Goal: Task Accomplishment & Management: Use online tool/utility

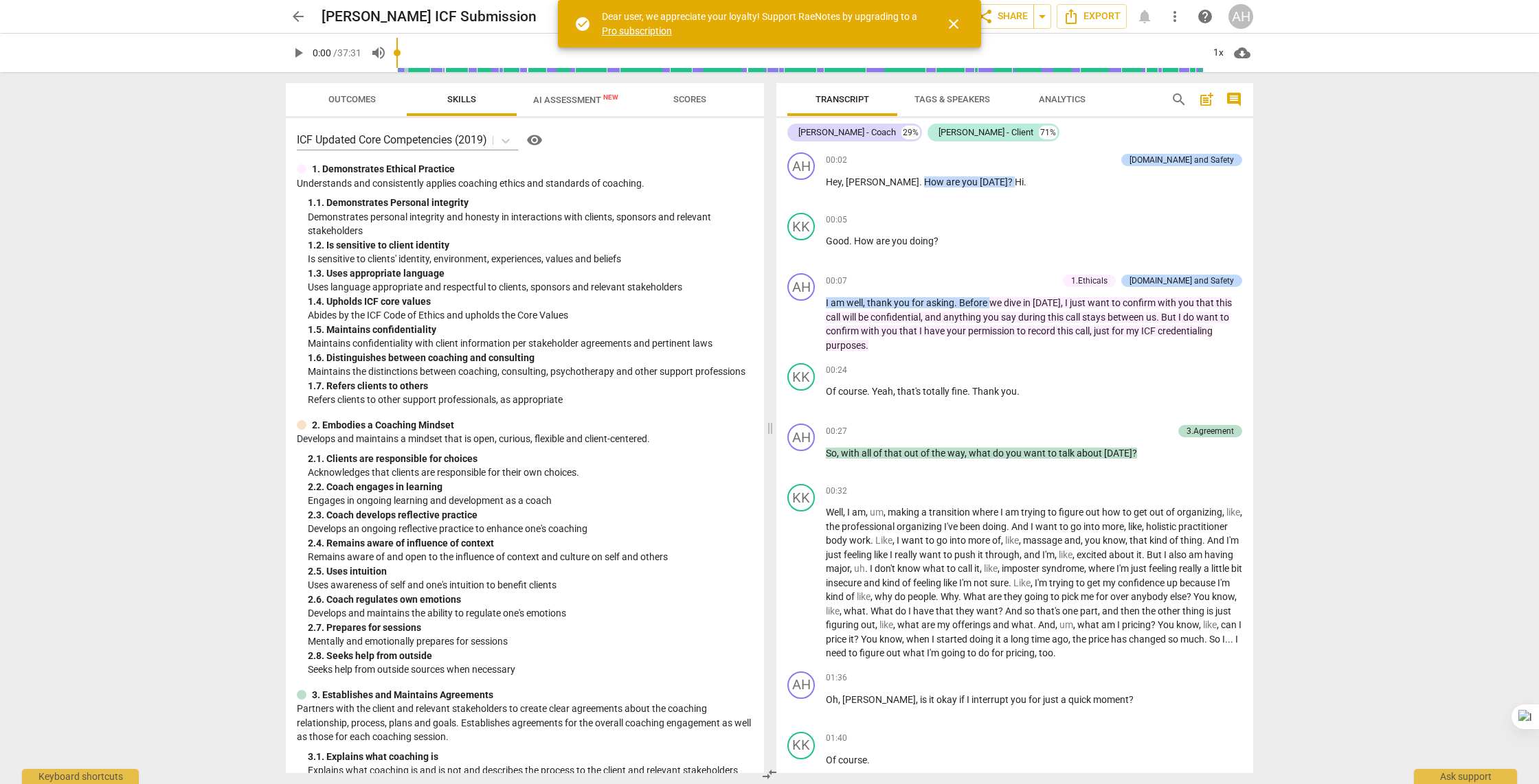
click at [952, 27] on span "close" at bounding box center [953, 24] width 16 height 16
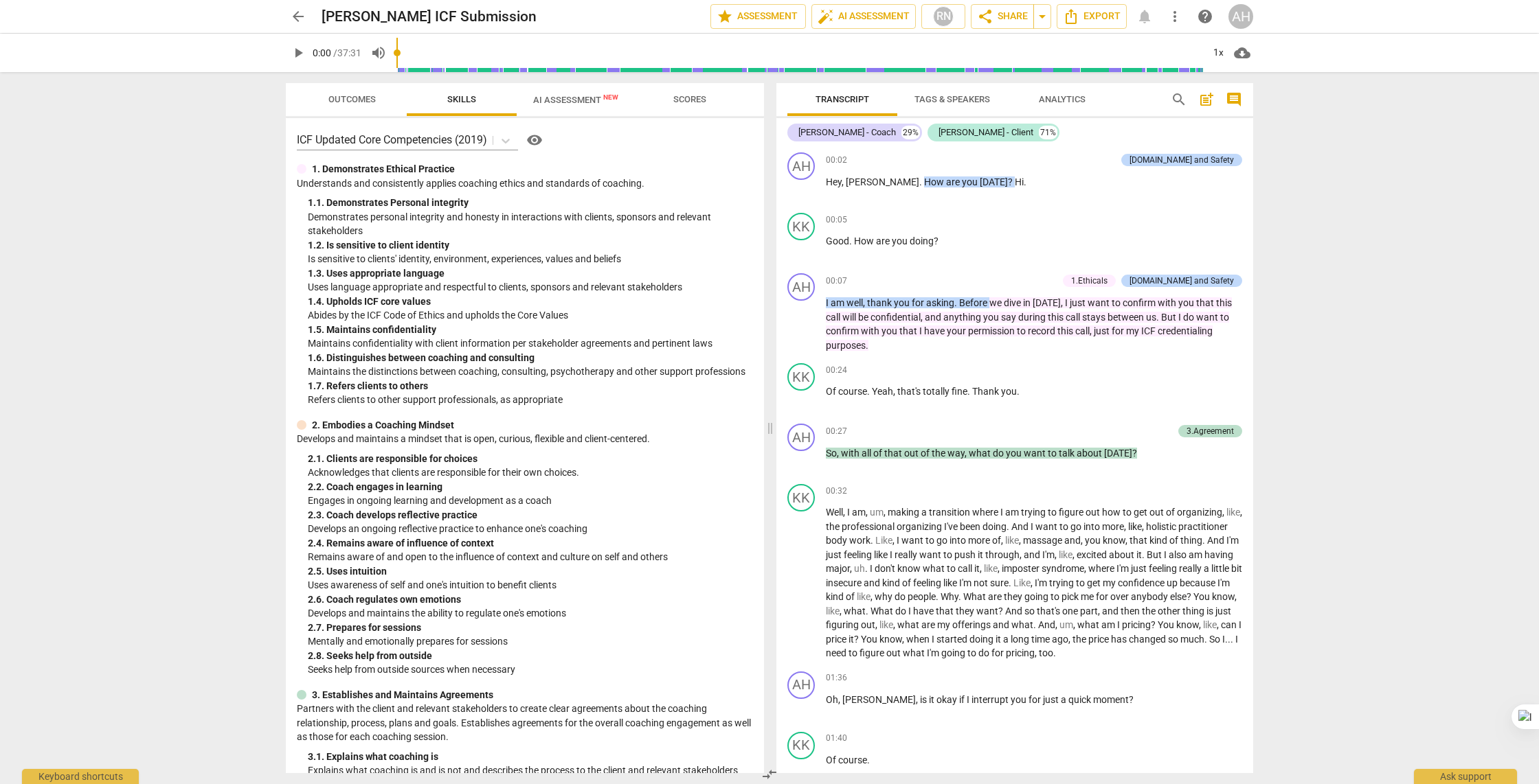
click at [1175, 16] on span "more_vert" at bounding box center [1174, 16] width 16 height 16
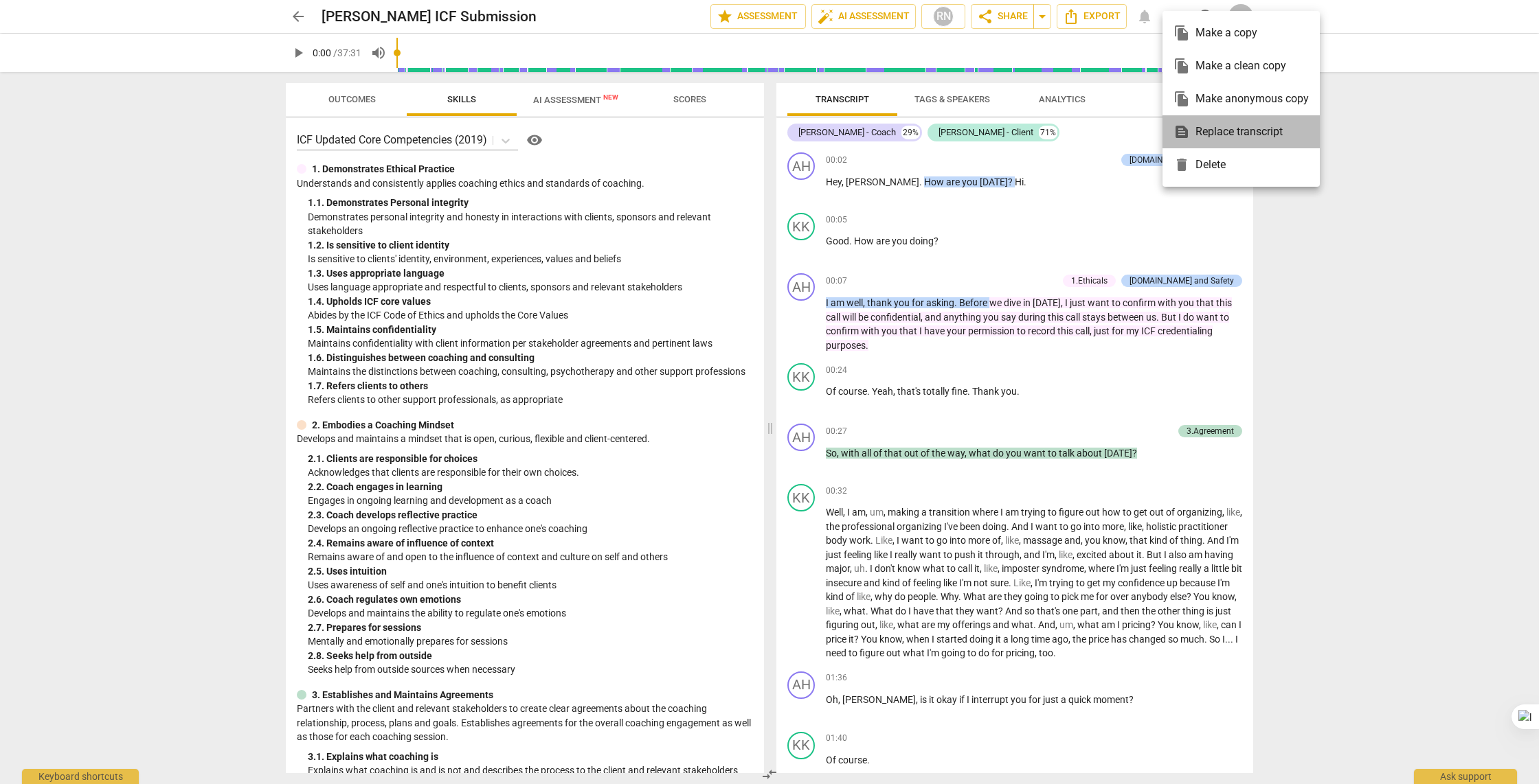
click at [1196, 124] on div "text_snippet Replace transcript" at bounding box center [1240, 132] width 135 height 33
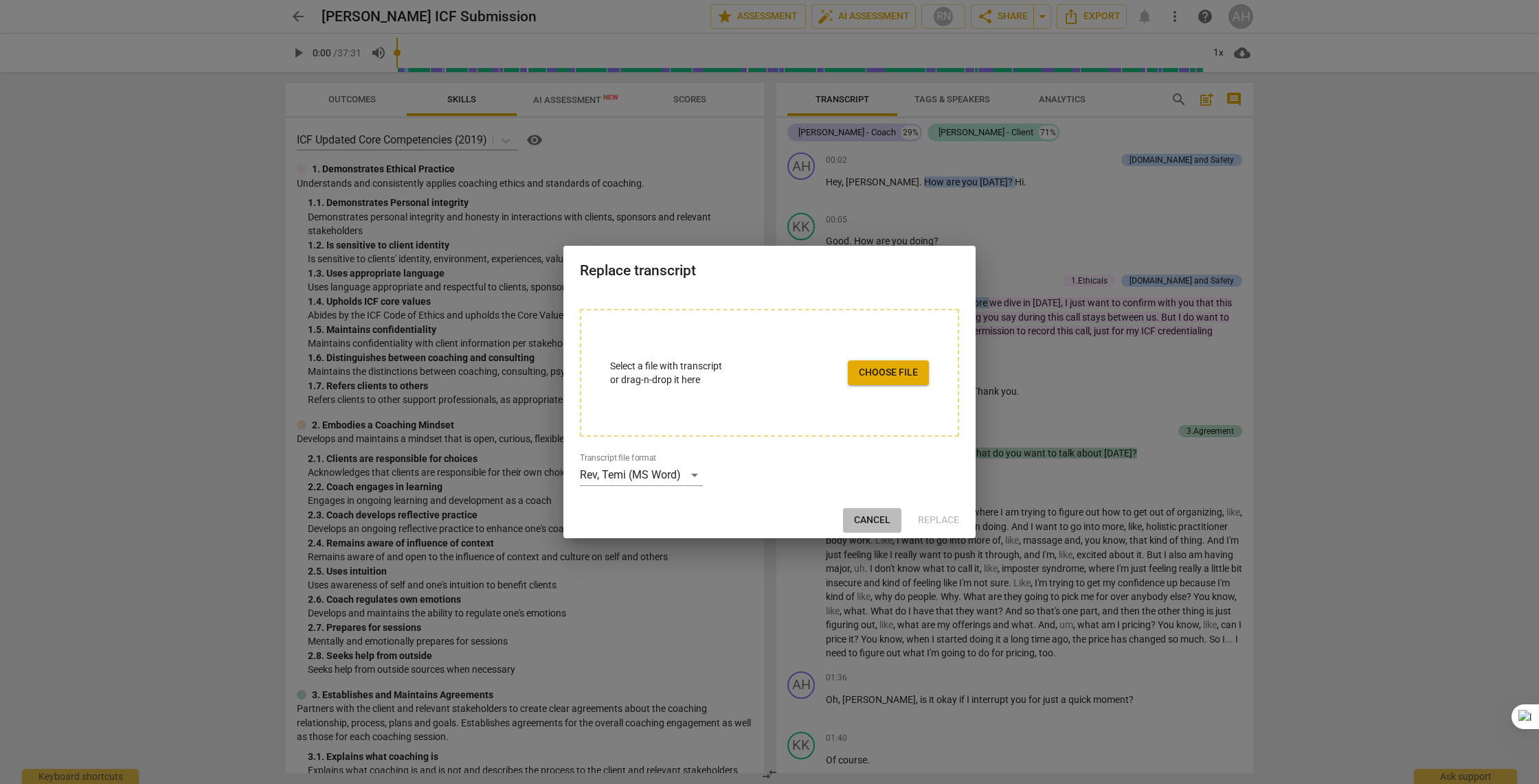
click at [862, 525] on span "Cancel" at bounding box center [872, 520] width 37 height 13
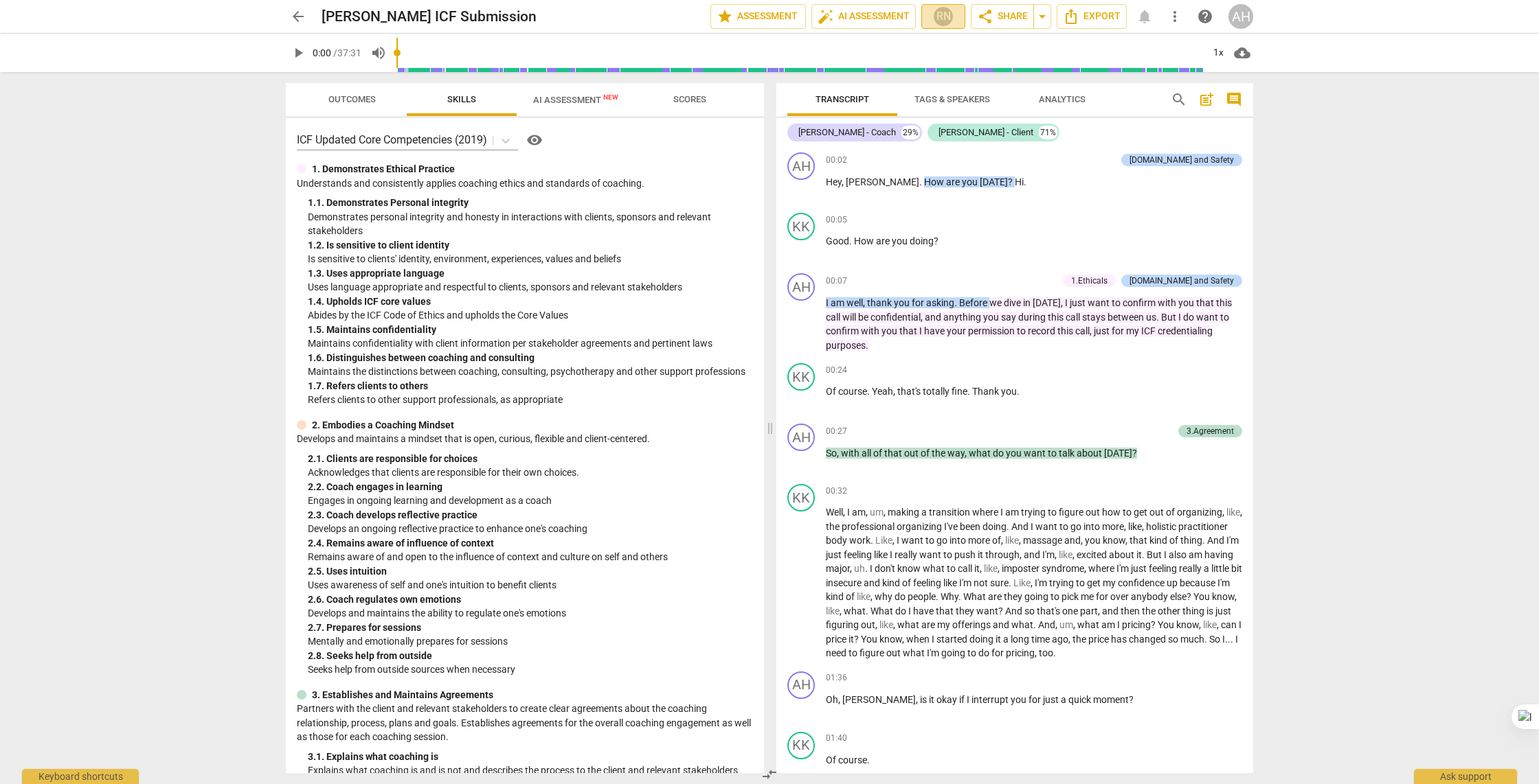
click at [962, 22] on button "RN" at bounding box center [943, 16] width 44 height 25
click at [1004, 22] on div at bounding box center [770, 392] width 1539 height 784
click at [1183, 21] on span "more_vert" at bounding box center [1174, 16] width 25 height 16
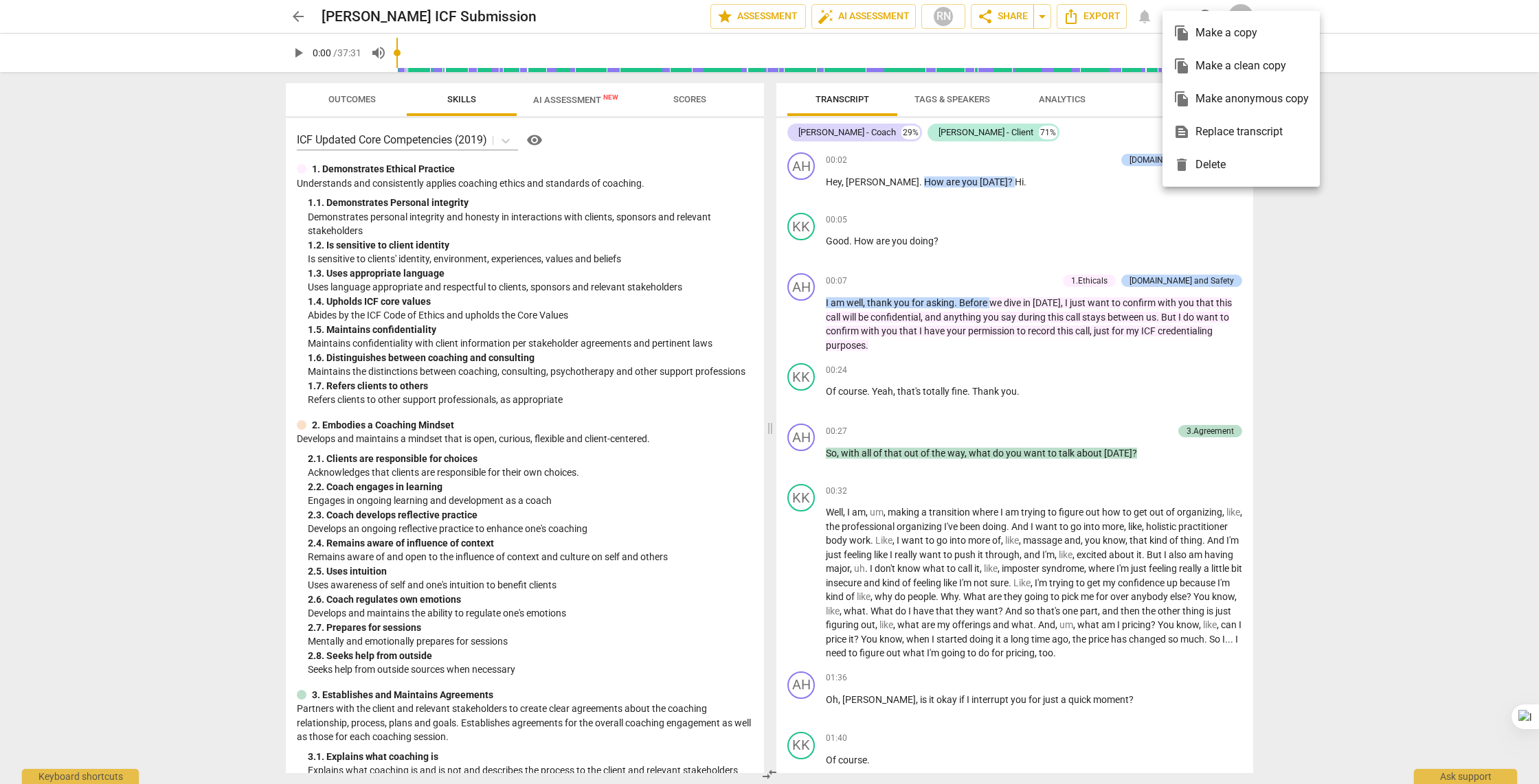
click at [1181, 63] on span "file_copy" at bounding box center [1181, 66] width 16 height 16
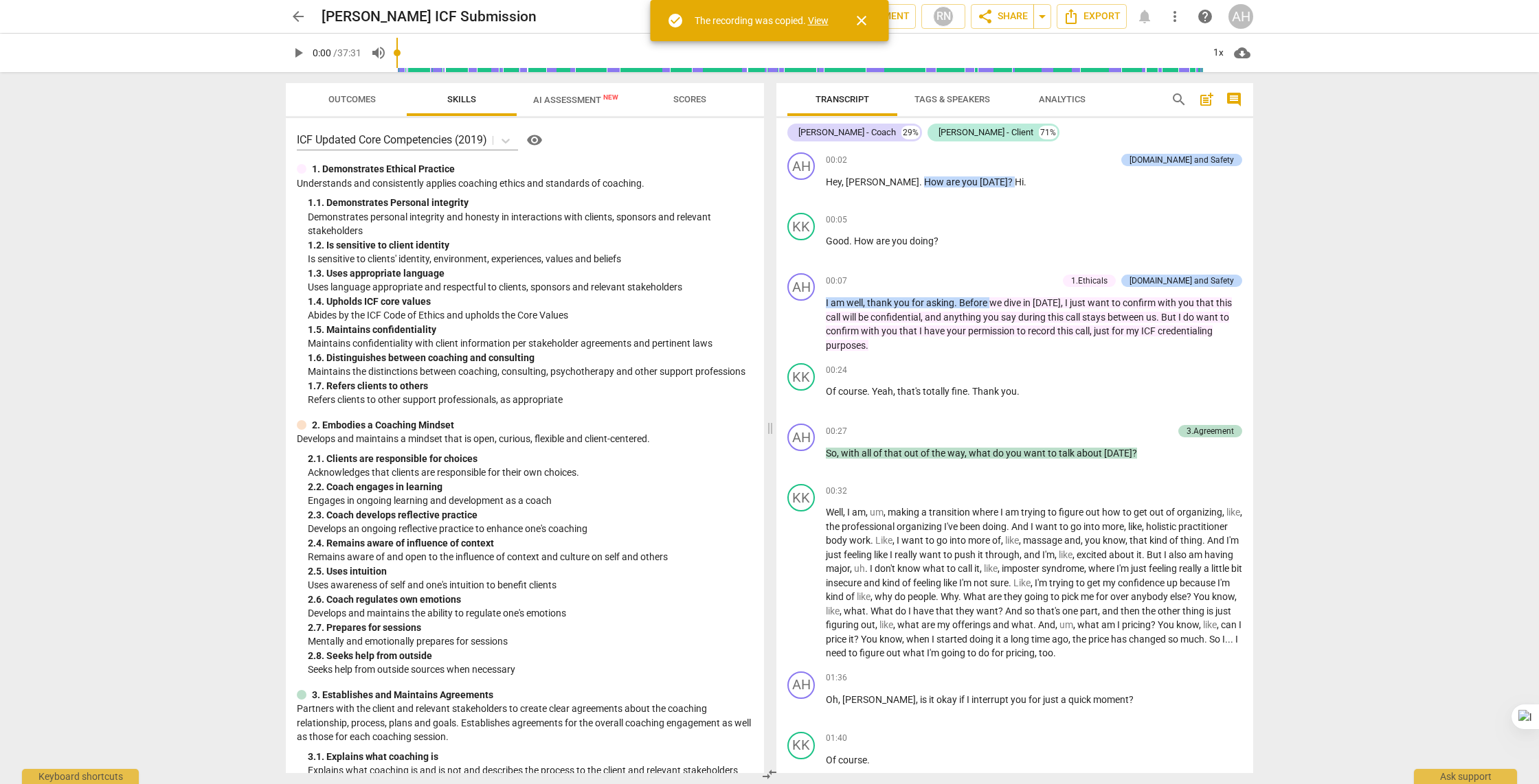
click at [859, 18] on span "close" at bounding box center [862, 20] width 16 height 16
click at [296, 19] on span "arrow_back" at bounding box center [298, 16] width 16 height 16
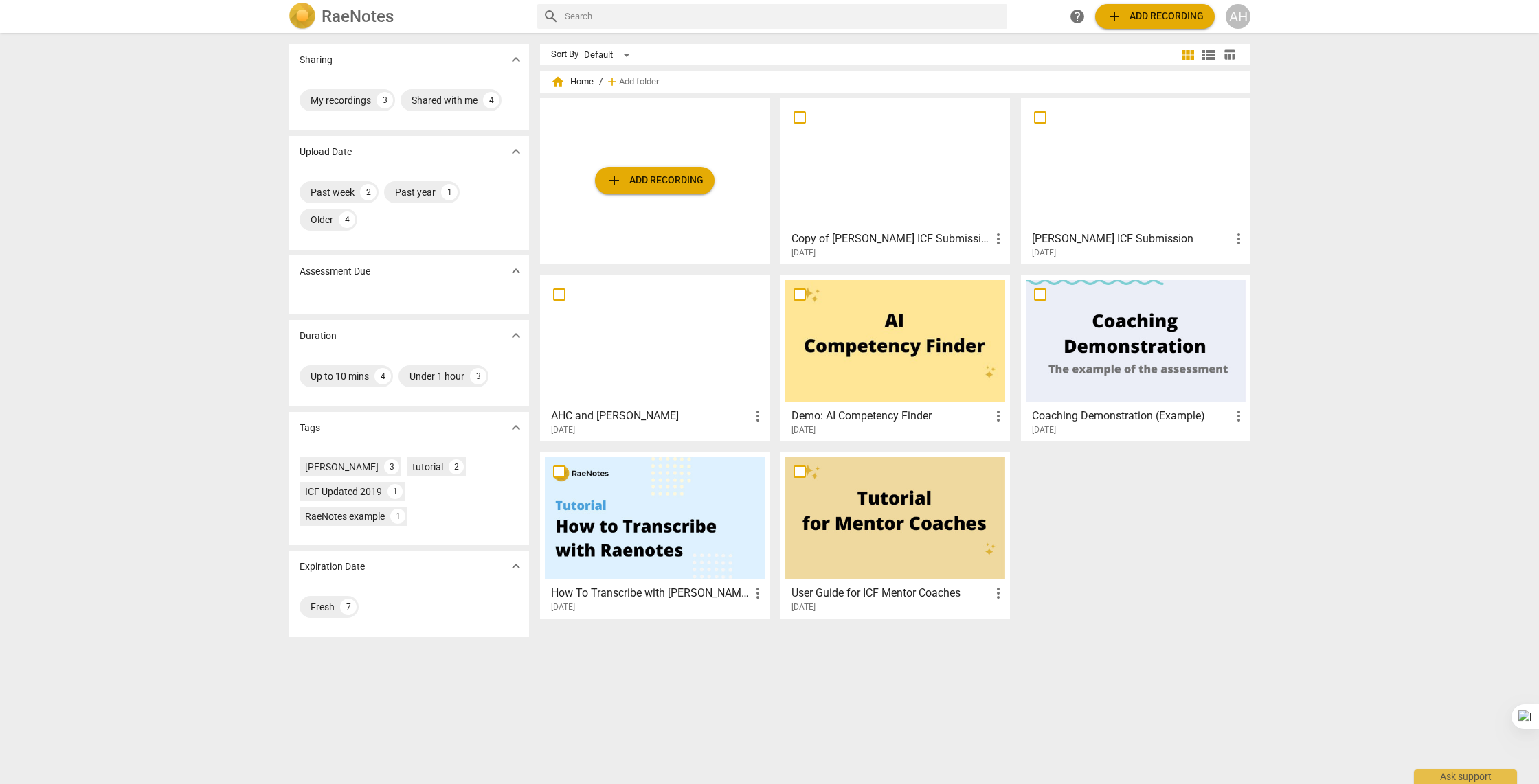
click at [995, 238] on span "more_vert" at bounding box center [998, 239] width 16 height 16
click at [1000, 280] on li "Delete" at bounding box center [1013, 272] width 52 height 33
click at [1240, 241] on span "more_vert" at bounding box center [1238, 239] width 16 height 16
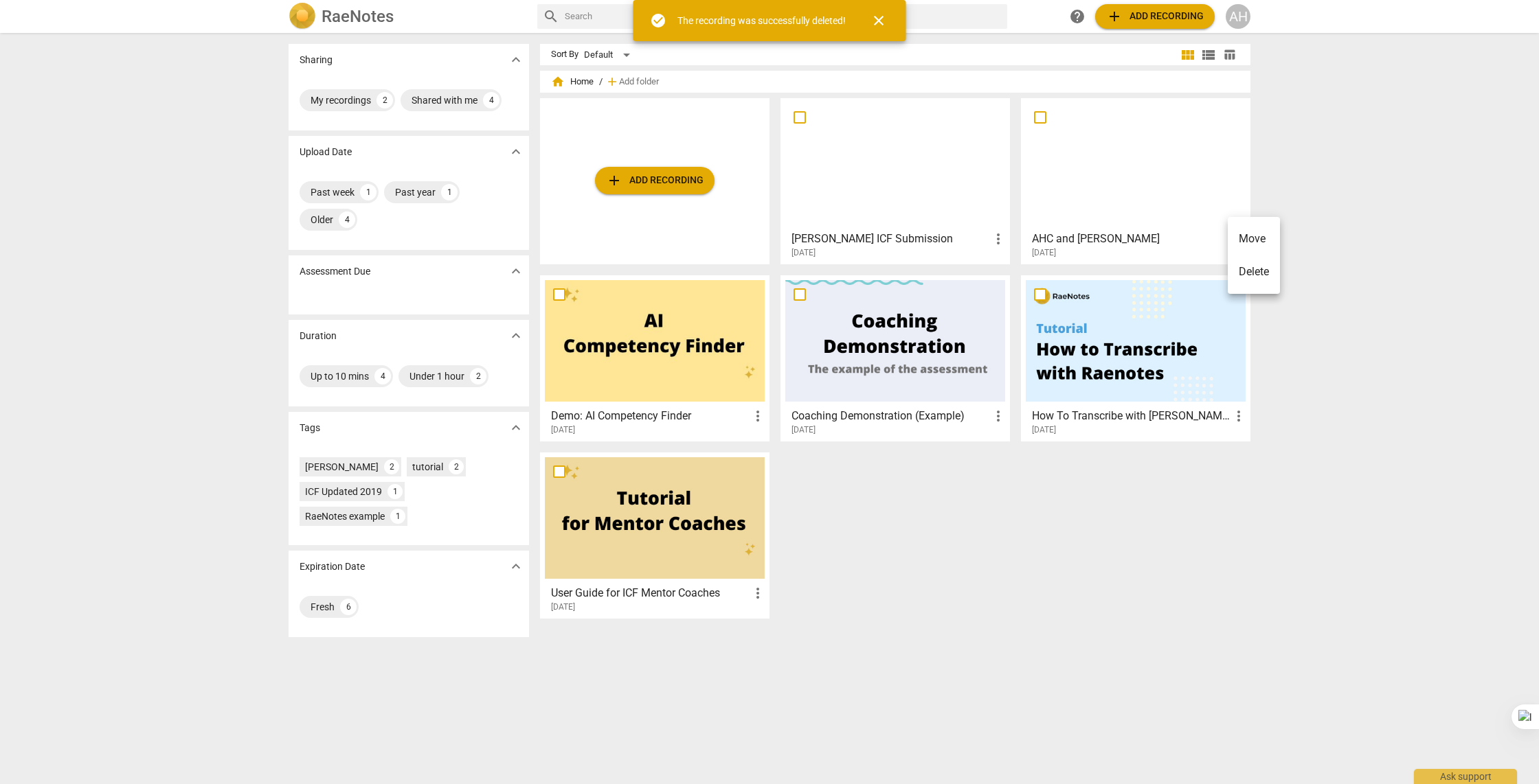
click at [1246, 274] on li "Delete" at bounding box center [1254, 272] width 52 height 33
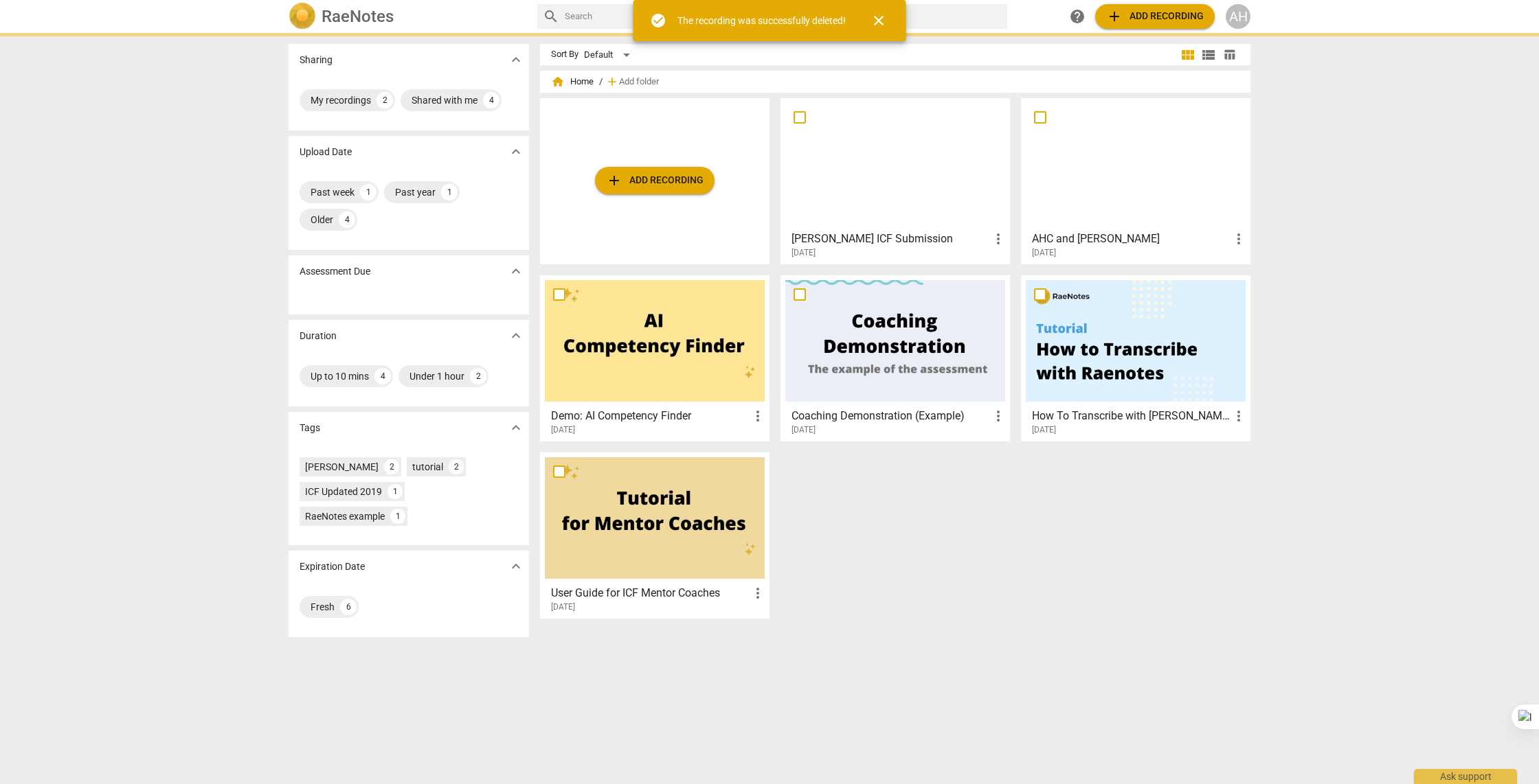
click at [711, 178] on button "add Add recording" at bounding box center [654, 181] width 119 height 28
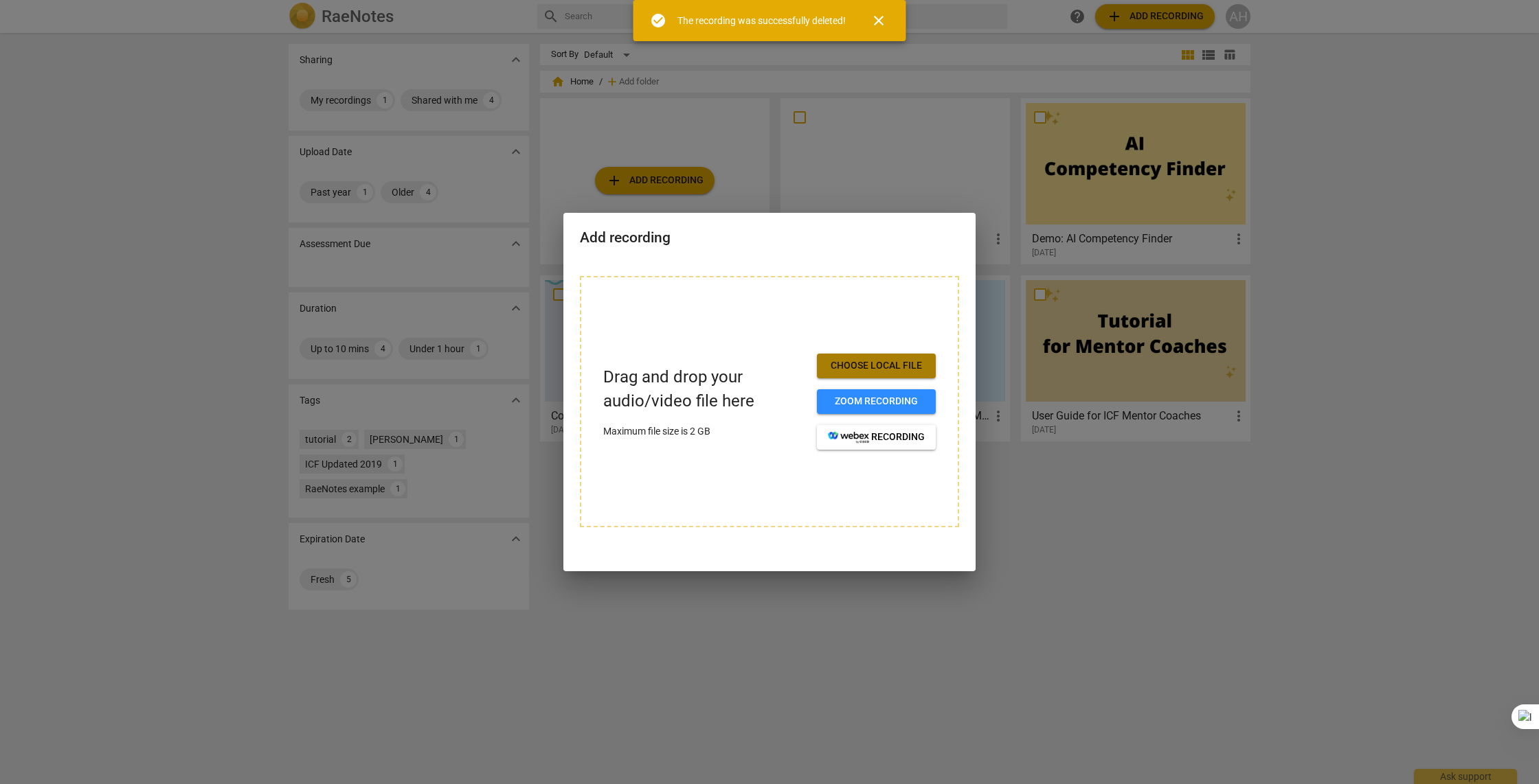
click at [835, 372] on span "Choose local file" at bounding box center [876, 366] width 97 height 13
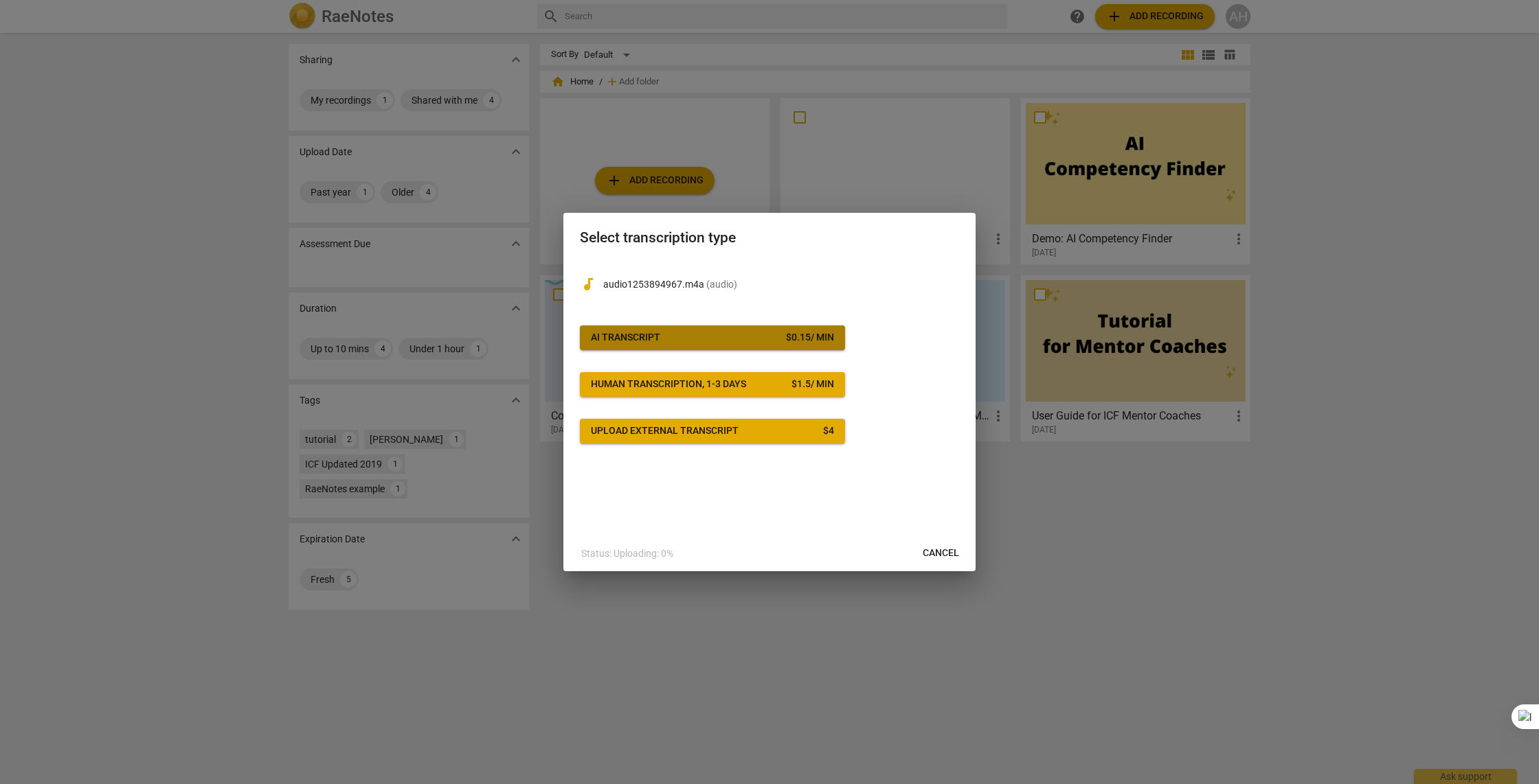
click at [707, 337] on span "AI Transcript $ 0.15 / min" at bounding box center [712, 337] width 243 height 13
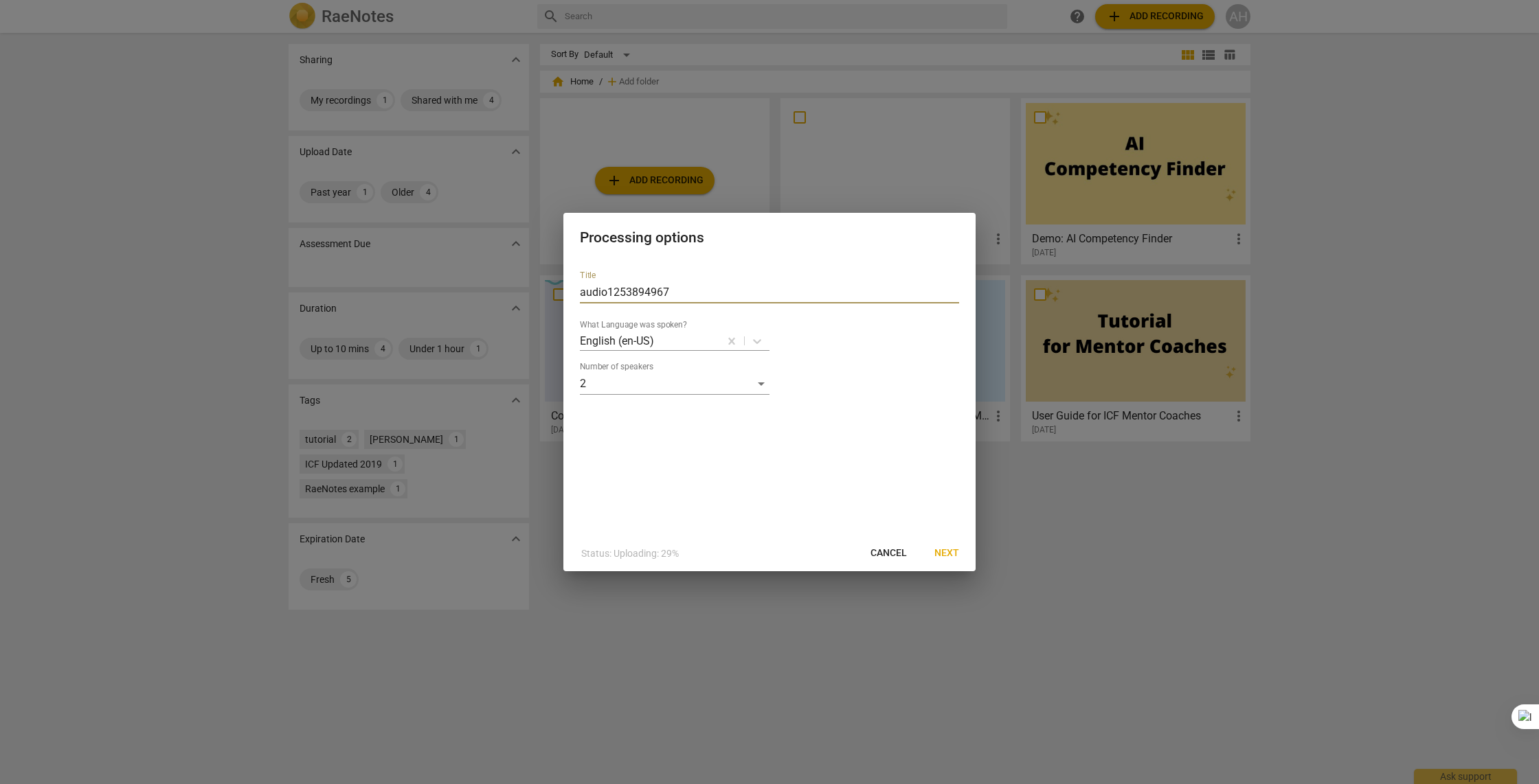
drag, startPoint x: 669, startPoint y: 290, endPoint x: 555, endPoint y: 289, distance: 114.0
click at [555, 289] on div "Processing options Title audio1253894967 What Language was spoken? English (en-…" at bounding box center [770, 392] width 1539 height 784
type input "I"
type input "[PERSON_NAME] Performance Evaluation - Client [PERSON_NAME]"
click at [953, 559] on span "Next" at bounding box center [946, 553] width 25 height 13
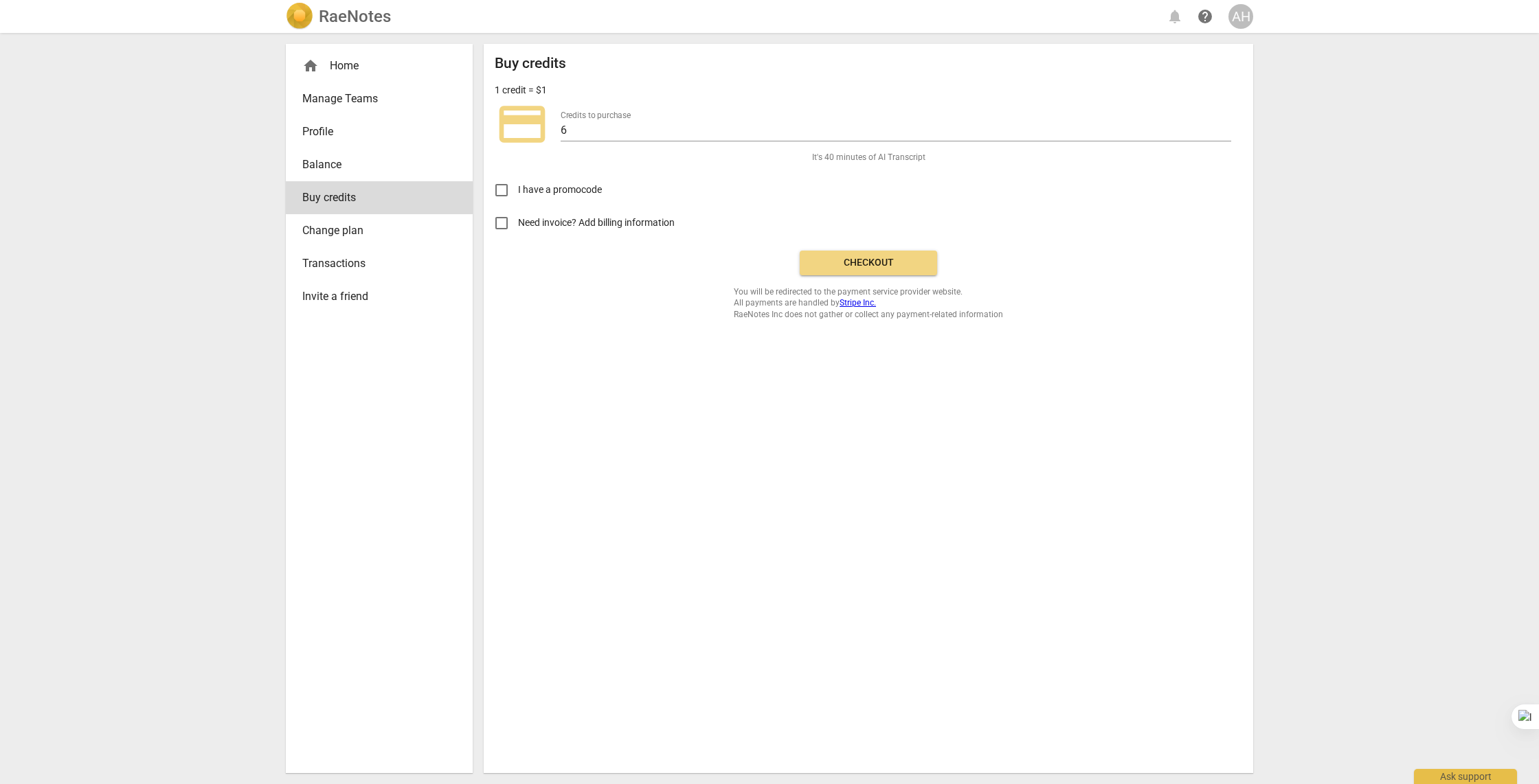
click at [832, 267] on span "Checkout" at bounding box center [868, 263] width 116 height 13
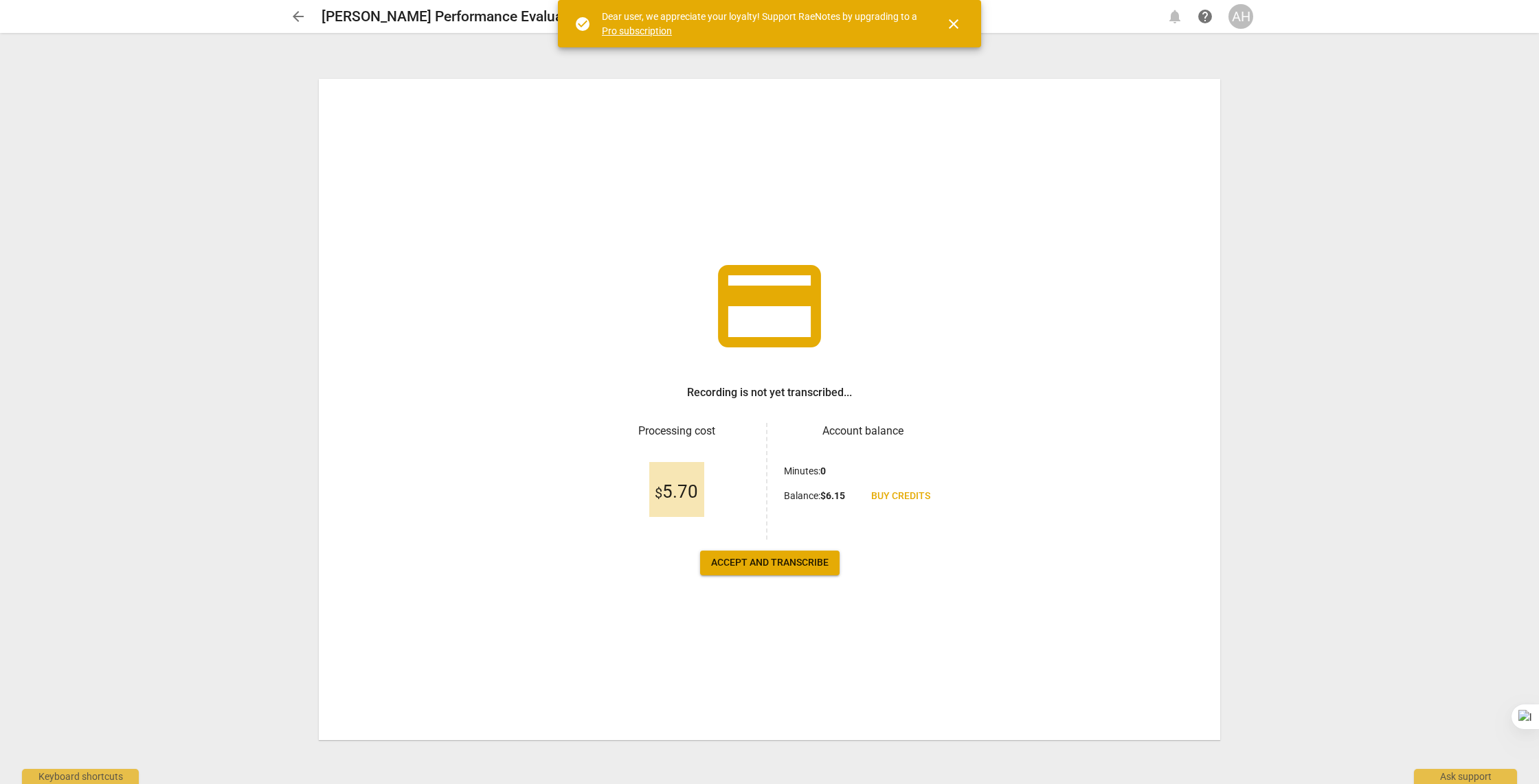
click at [778, 560] on span "Accept and transcribe" at bounding box center [770, 563] width 118 height 13
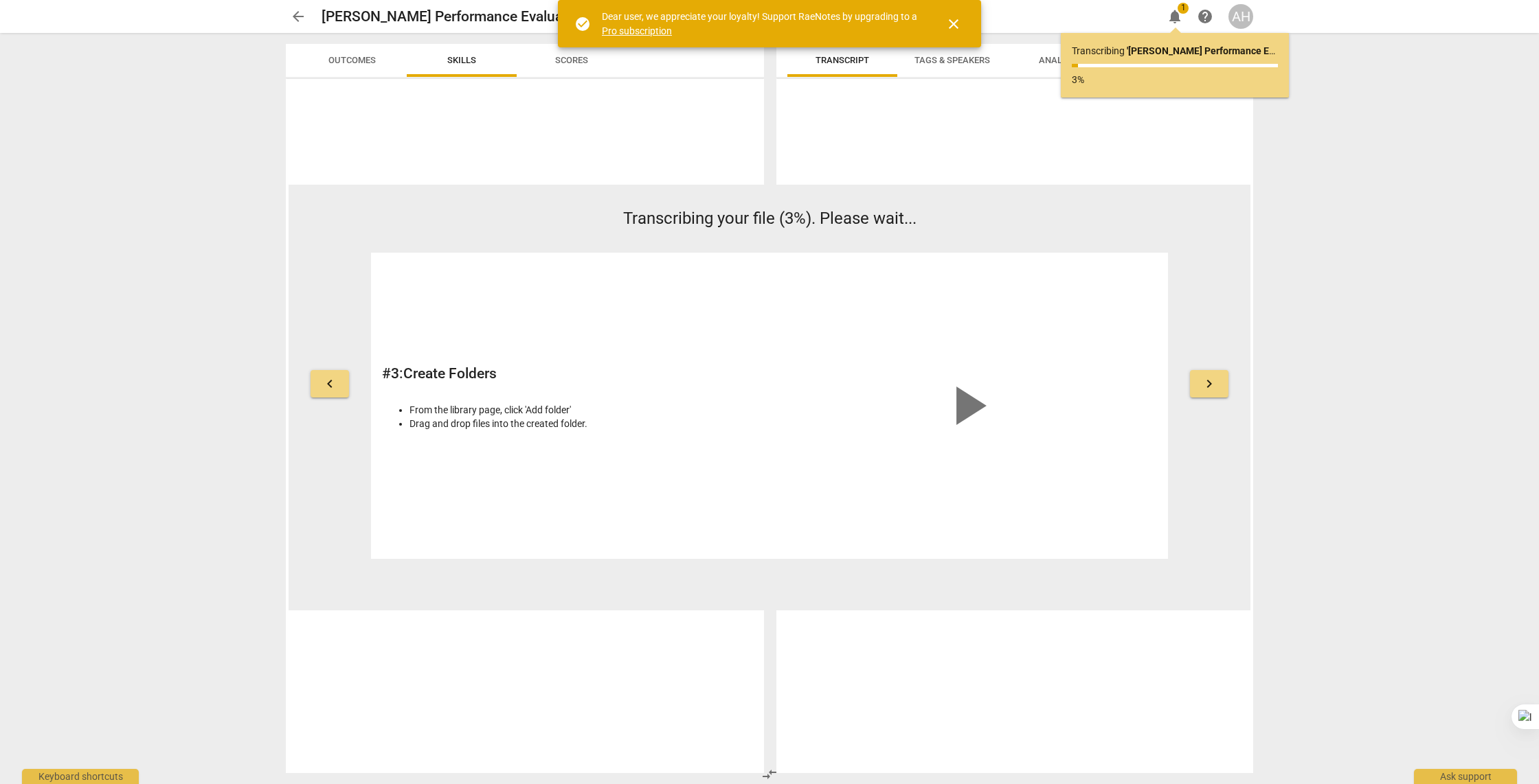
click at [952, 25] on span "close" at bounding box center [953, 24] width 16 height 16
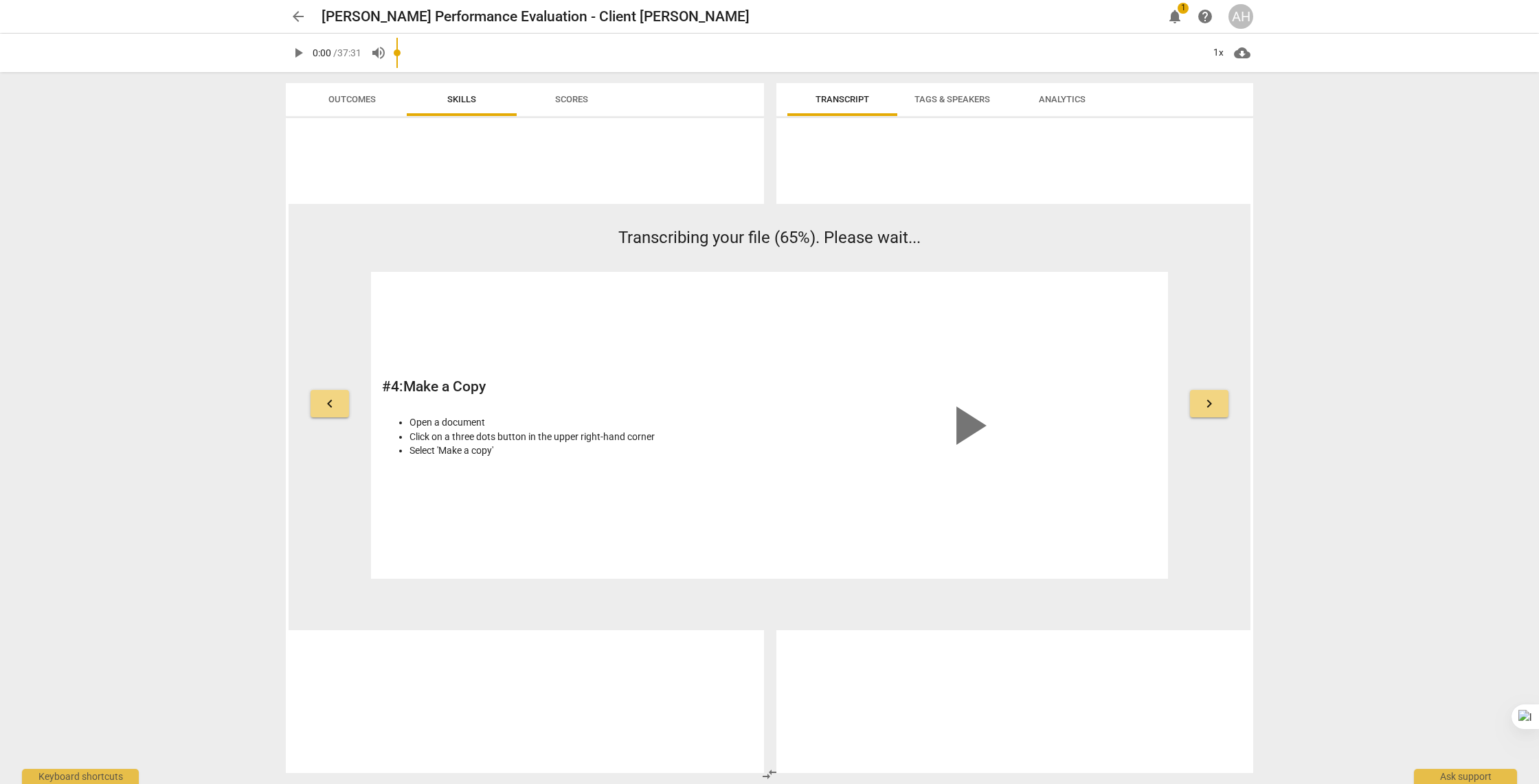
click at [704, 232] on span "Transcribing your file (65%). Please wait..." at bounding box center [769, 238] width 302 height 19
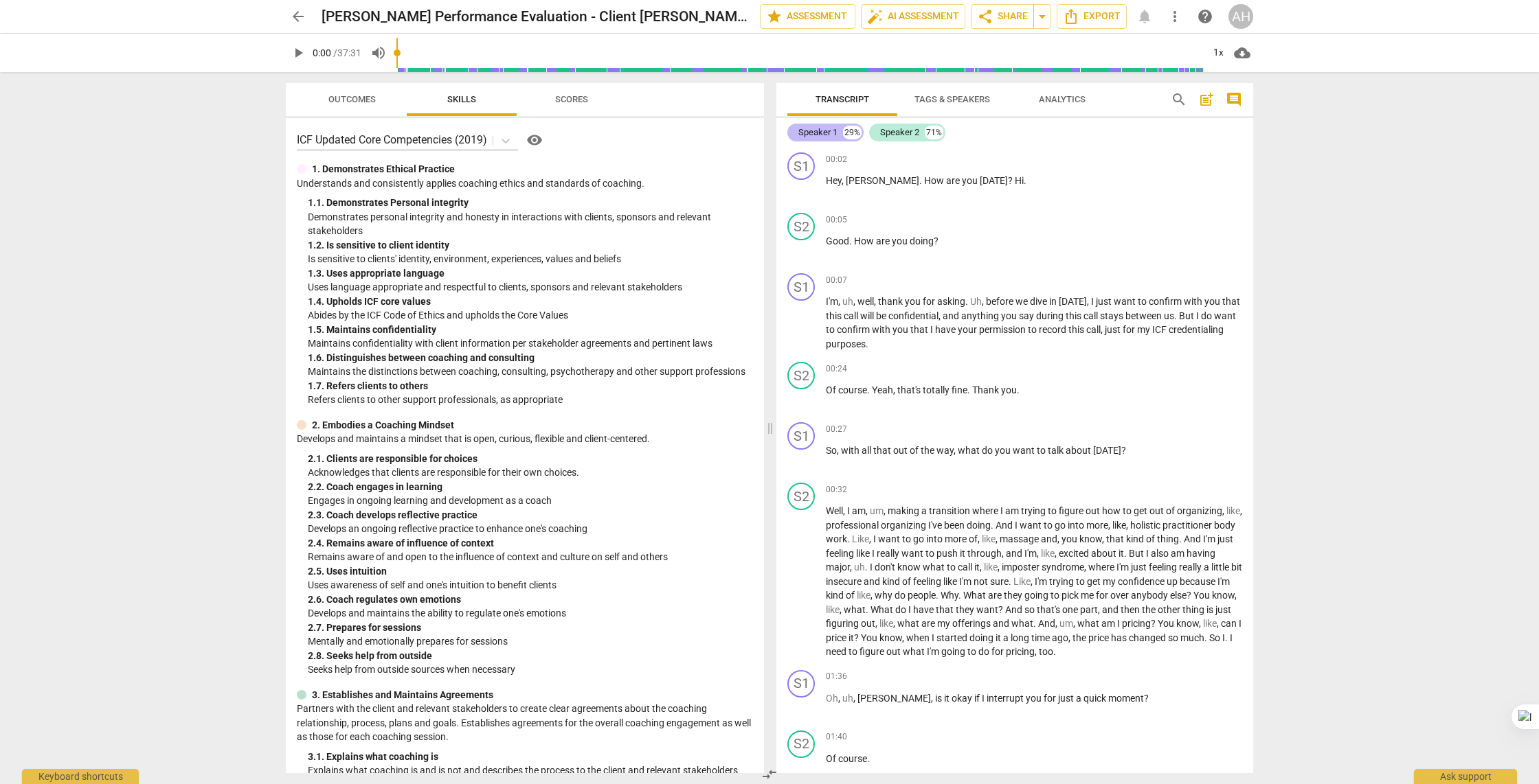
click at [818, 133] on div "Speaker 1" at bounding box center [818, 133] width 39 height 13
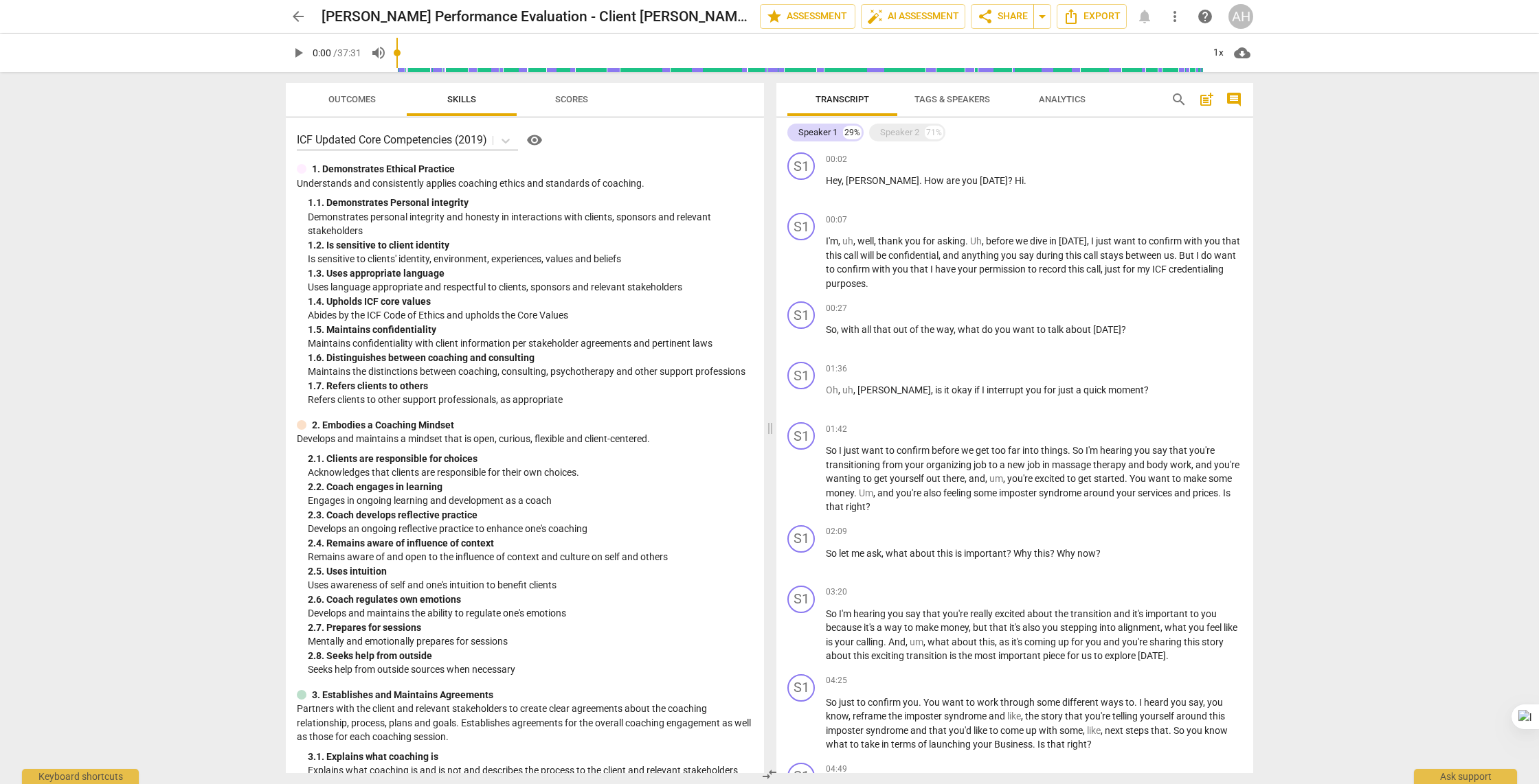
click at [940, 100] on span "Tags & Speakers" at bounding box center [952, 99] width 76 height 10
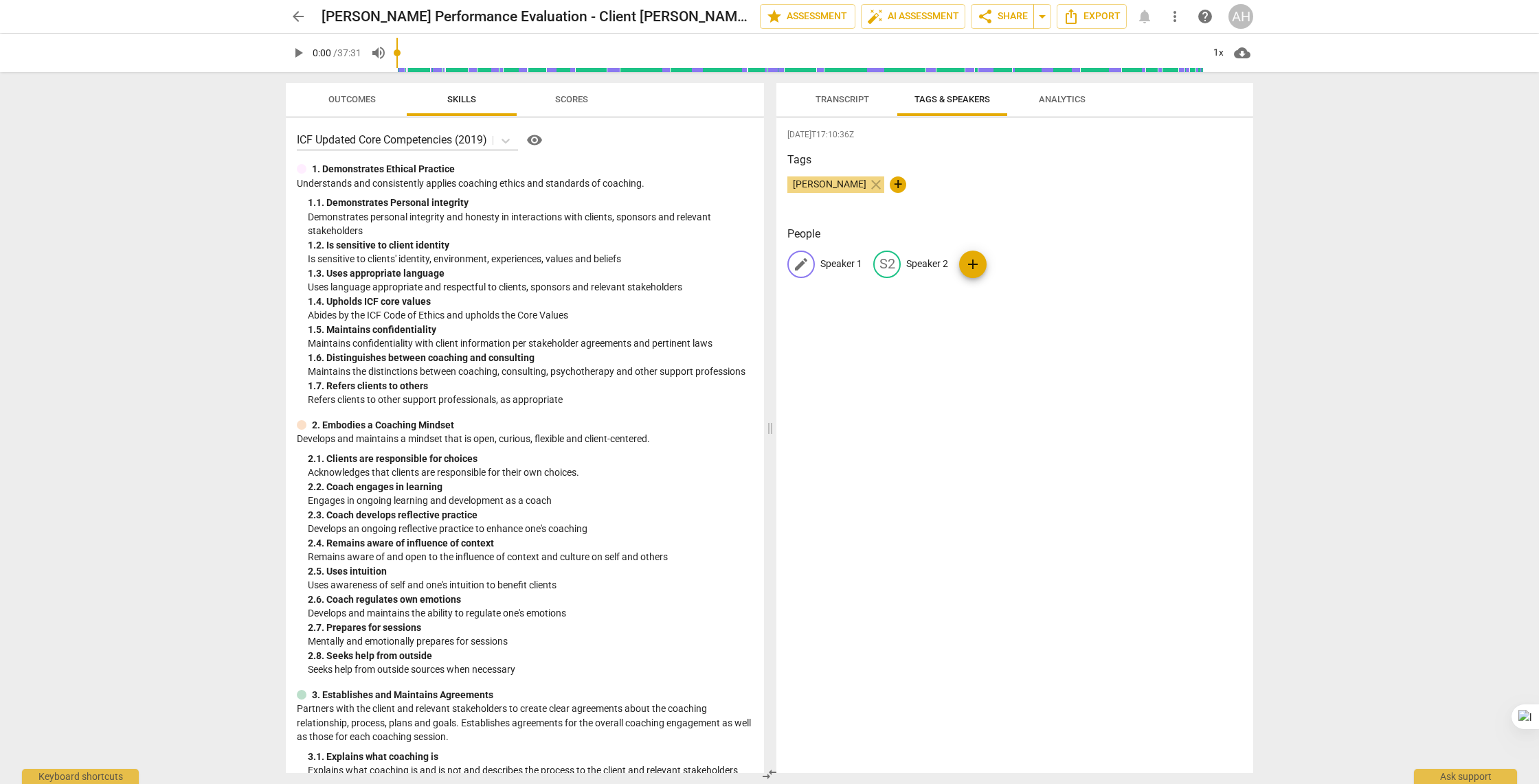
click at [830, 265] on p "Speaker 1" at bounding box center [842, 264] width 42 height 14
type input "Coach - Ashleigh Hamilton"
click at [982, 262] on div "edit Speaker 2" at bounding box center [1000, 264] width 75 height 28
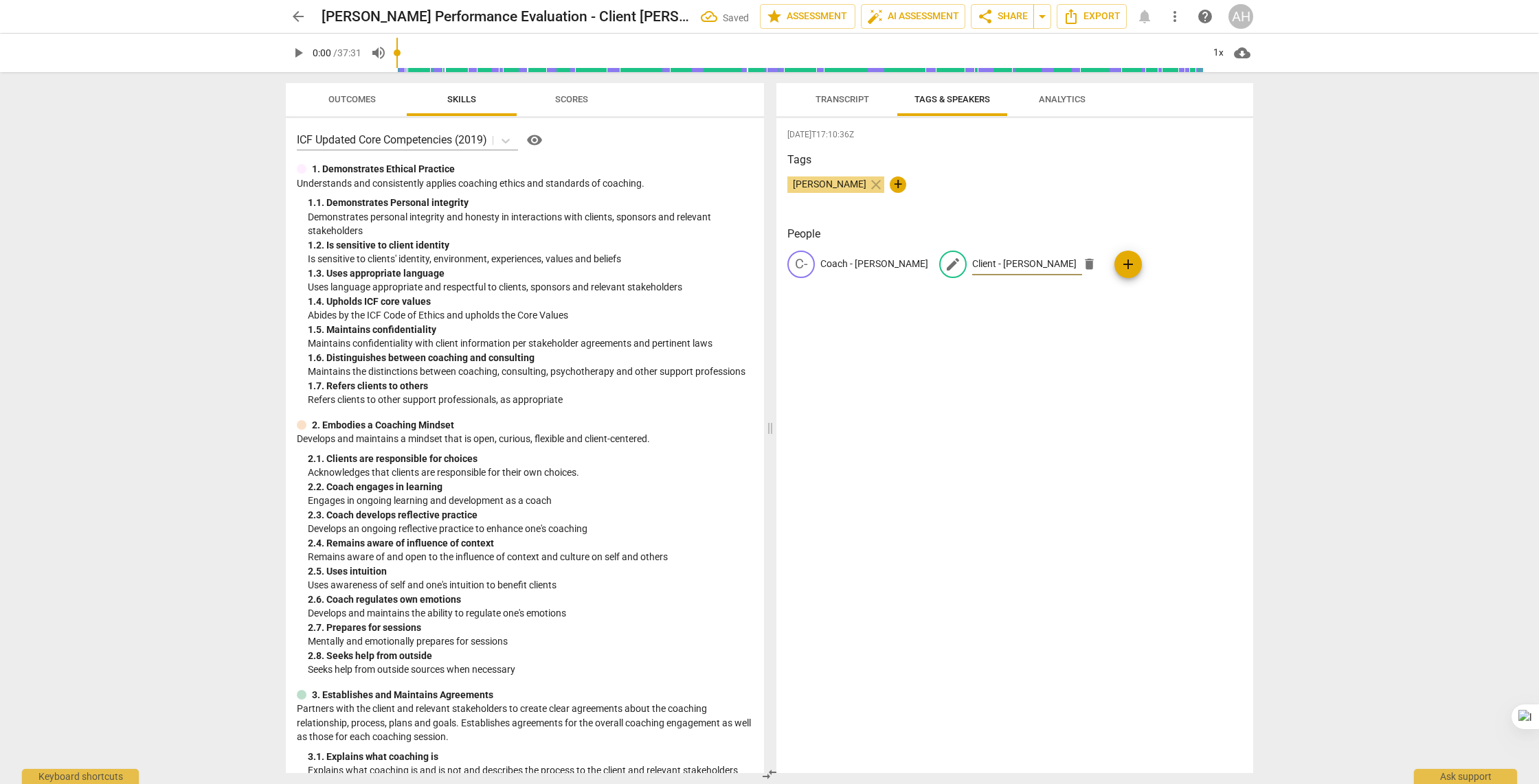
type input "Client - Kate K."
click at [852, 99] on span "Transcript" at bounding box center [842, 99] width 53 height 10
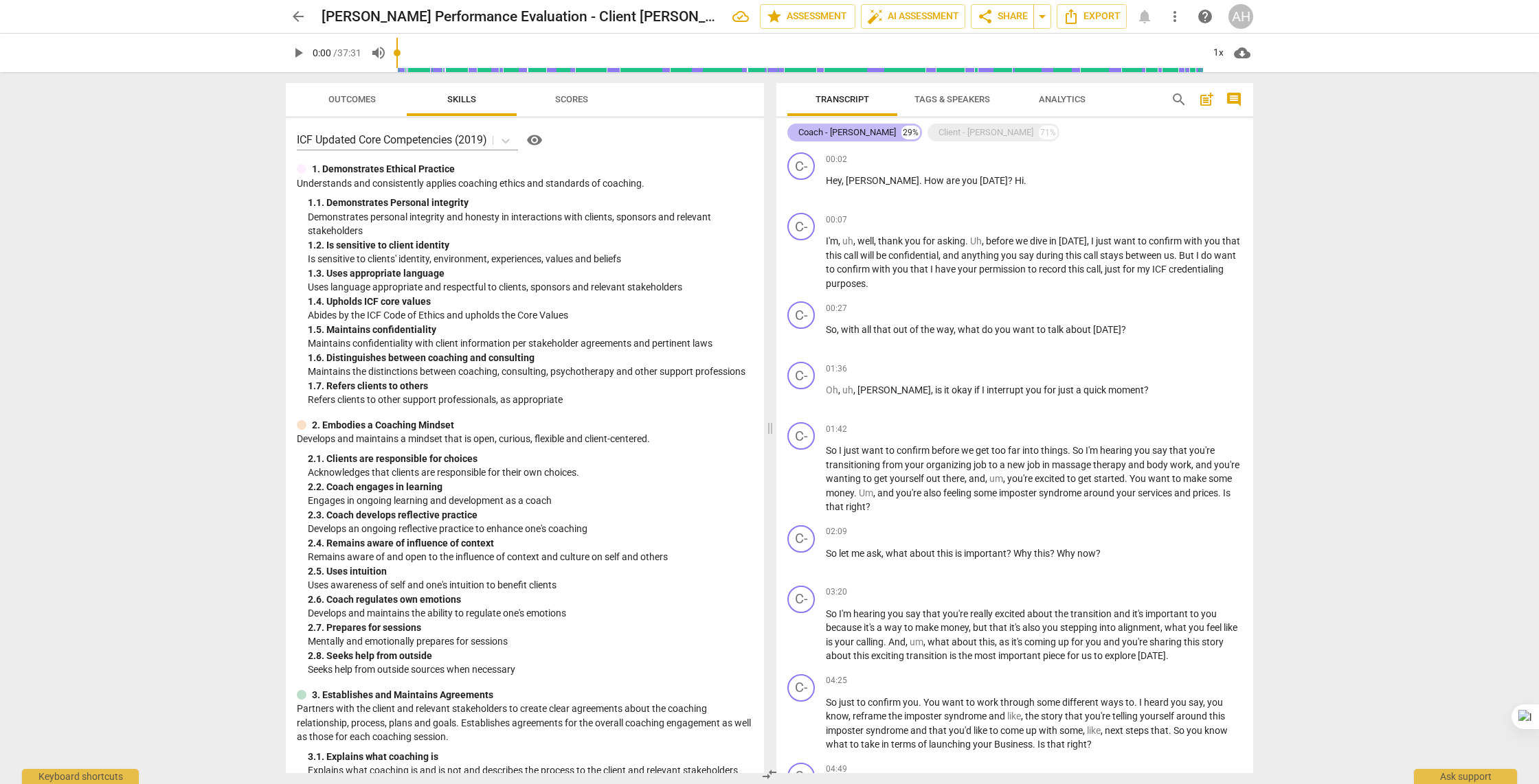
click at [879, 129] on div "Coach - Ashleigh Hamilton" at bounding box center [847, 133] width 98 height 13
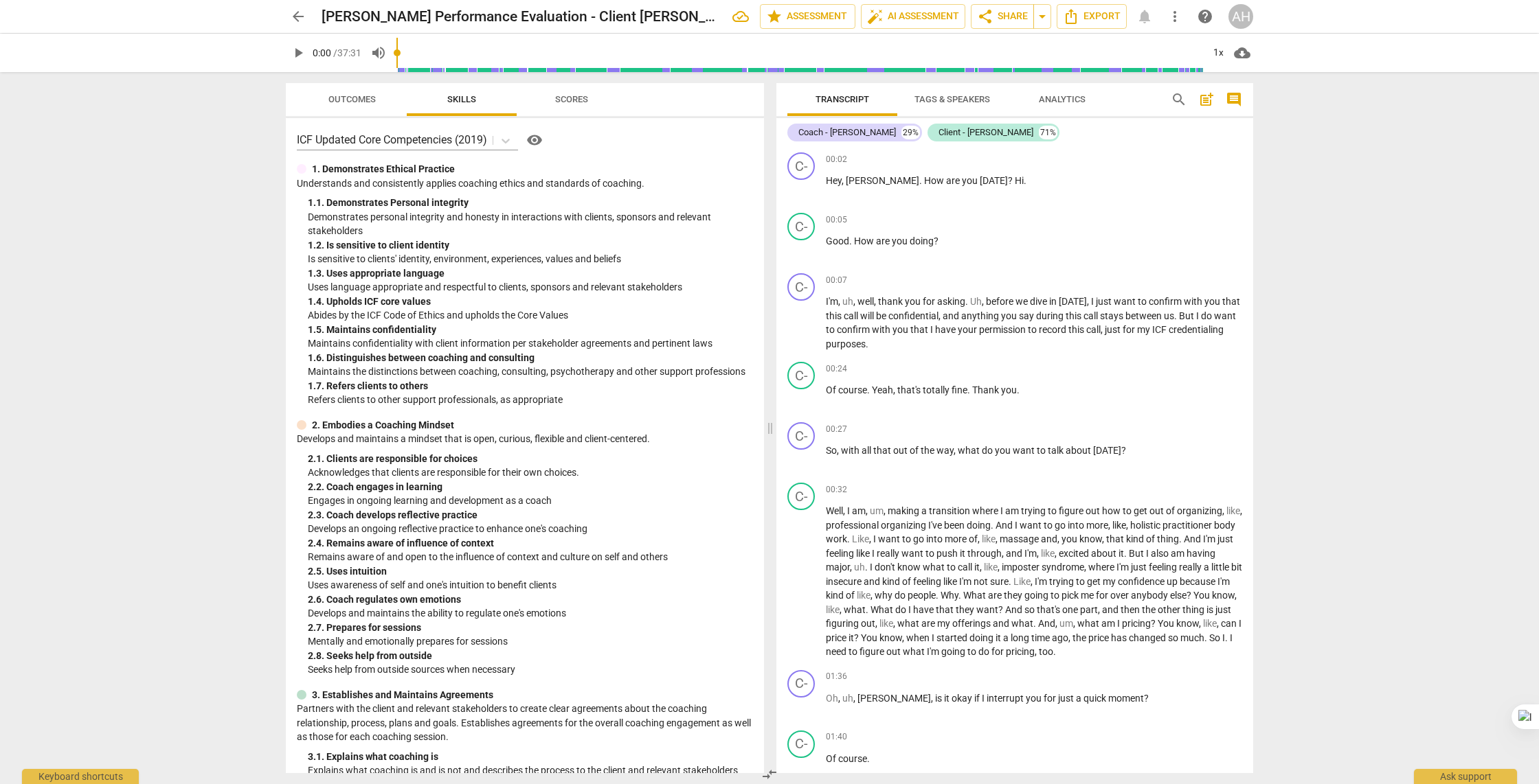
click at [948, 102] on span "Tags & Speakers" at bounding box center [952, 99] width 76 height 10
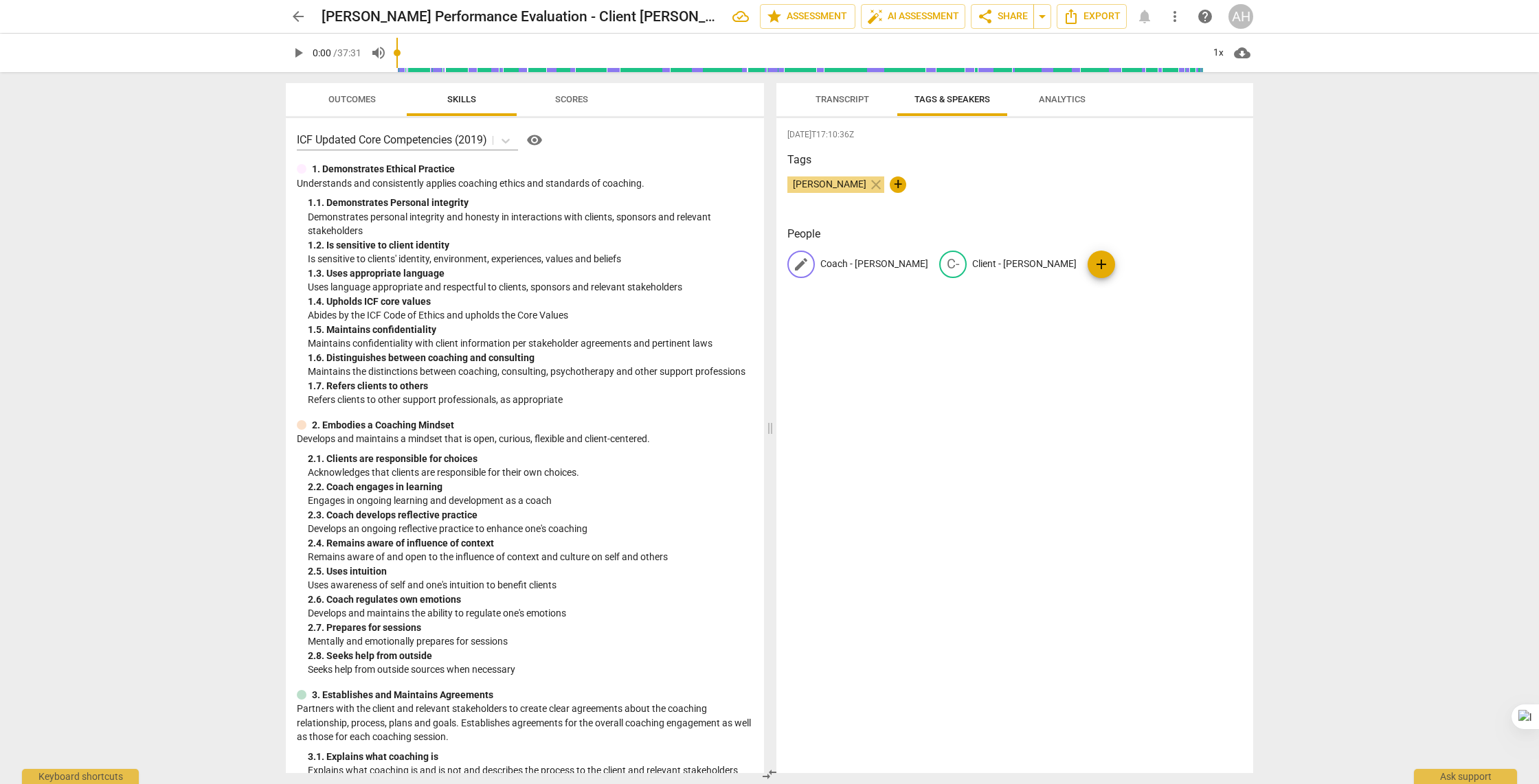
click at [860, 268] on p "Coach - Ashleigh Hamilton" at bounding box center [874, 264] width 108 height 14
click at [842, 265] on input "Coach - Ashleigh Hamilton" at bounding box center [875, 264] width 110 height 22
type input "[PERSON_NAME]"
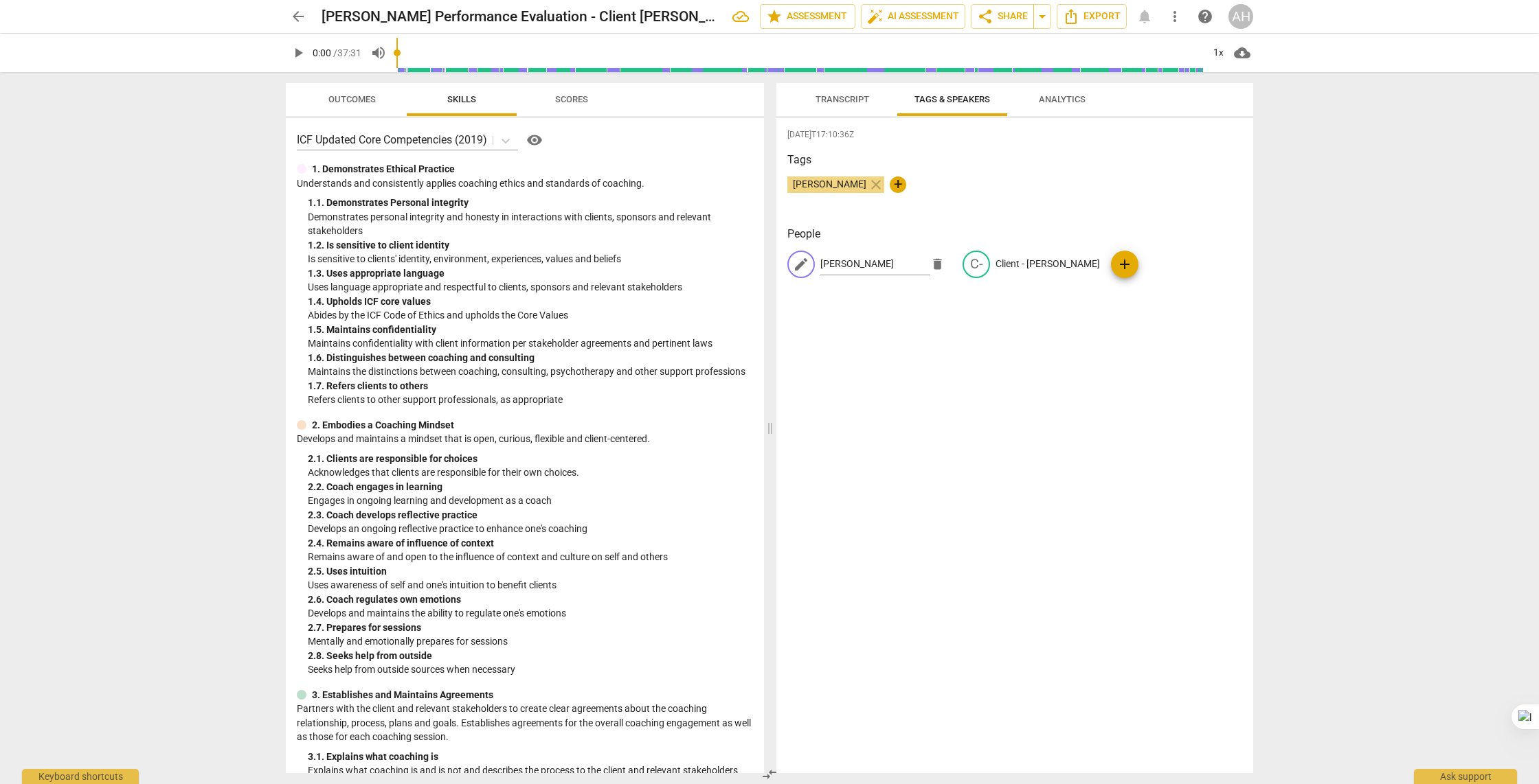
click at [796, 268] on span "edit" at bounding box center [801, 265] width 16 height 16
click at [974, 264] on p "Client - Kate K." at bounding box center [989, 264] width 104 height 14
click at [973, 265] on input "Client - Kate K." at bounding box center [992, 264] width 110 height 22
type input "Kate K."
click at [880, 265] on p "[PERSON_NAME]" at bounding box center [857, 264] width 74 height 14
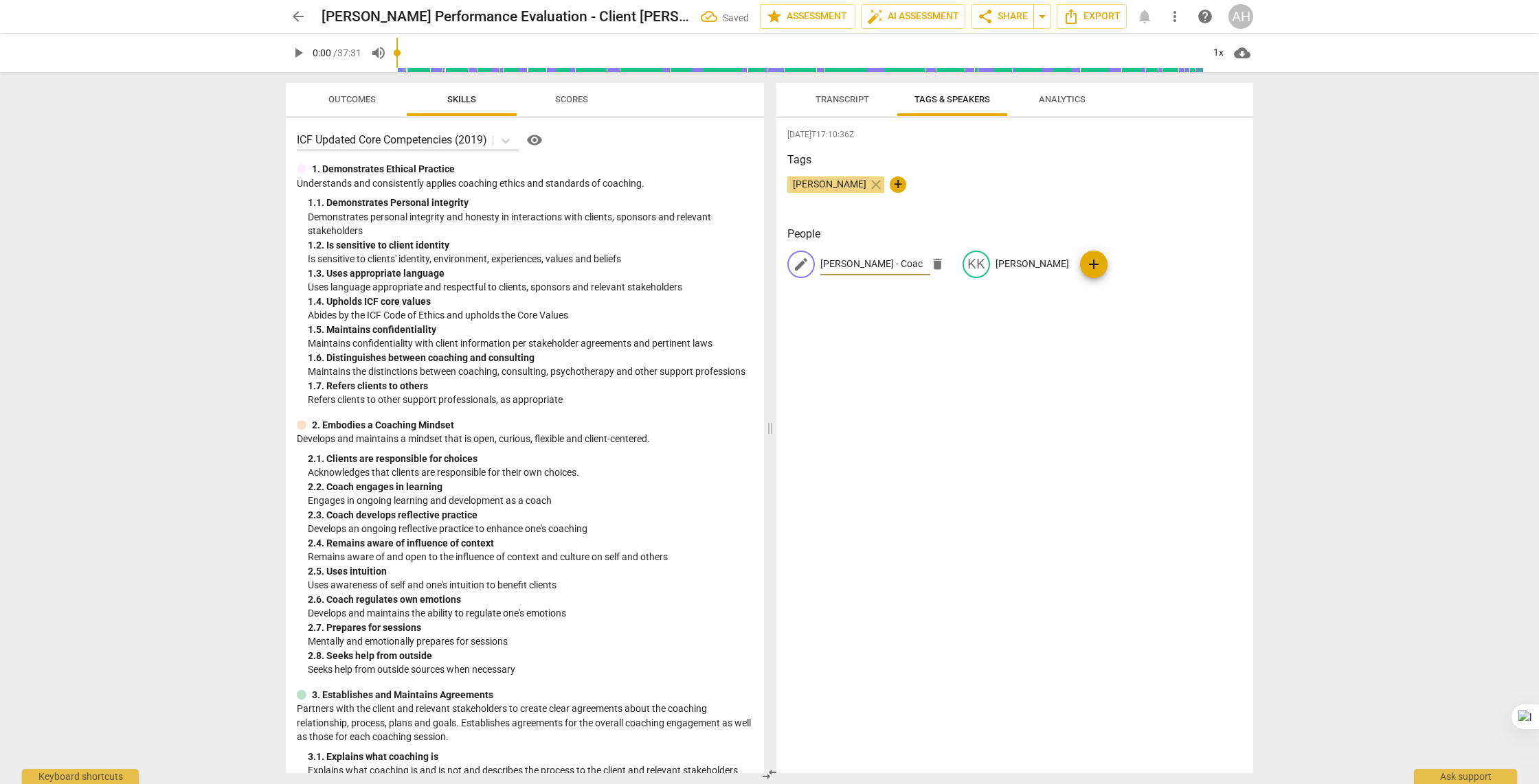
scroll to position [0, 12]
type input "[PERSON_NAME] - Coach"
click at [1009, 264] on p "Kate K." at bounding box center [1032, 264] width 74 height 14
click at [1010, 263] on input "Kate K. Client" at bounding box center [1027, 264] width 110 height 22
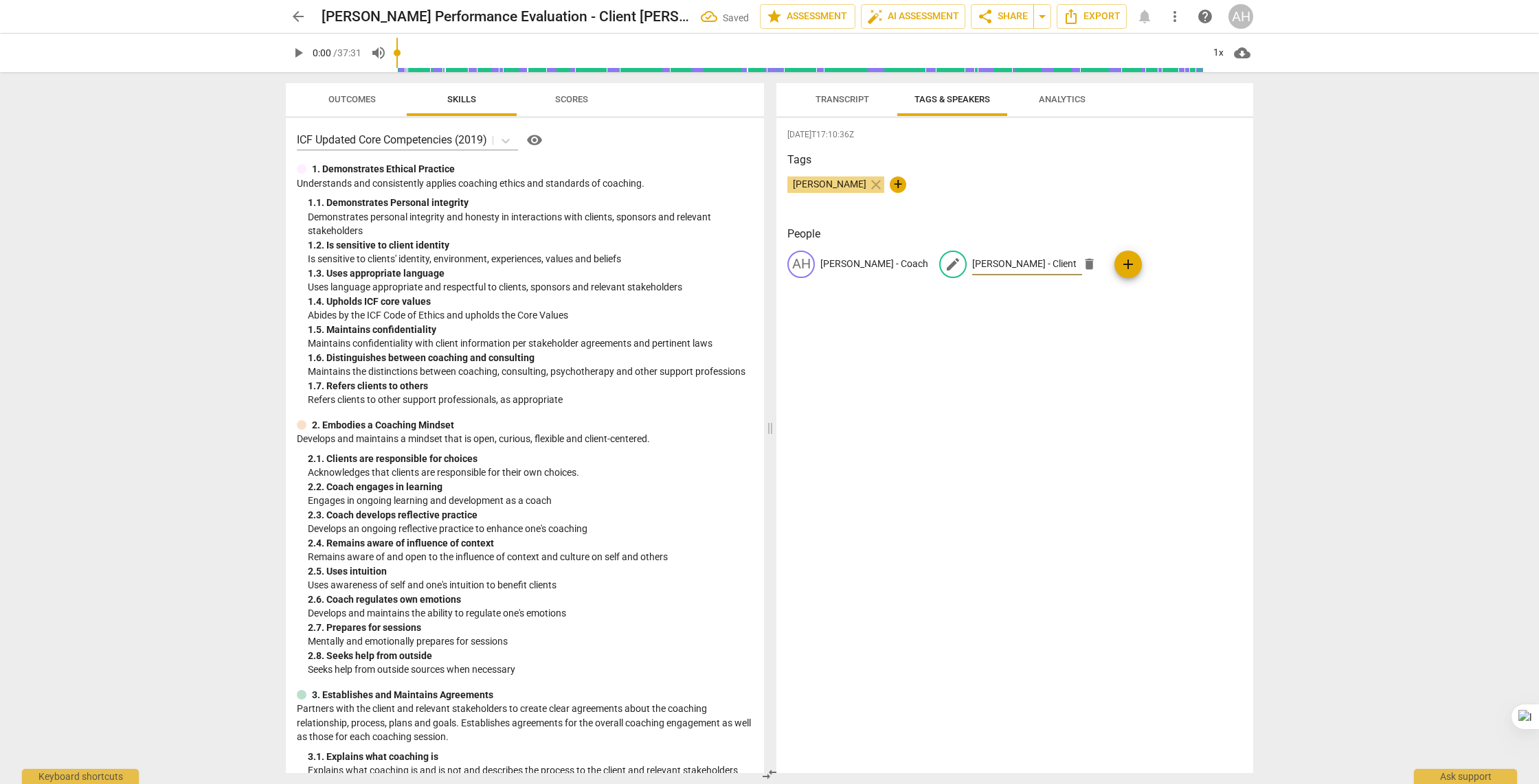
type input "[PERSON_NAME] - Client"
click at [986, 307] on div "2025-09-12T17:10:36Z Tags Ashleigh Hamilton close + People AH Ashleigh Hamilton…" at bounding box center [1015, 446] width 477 height 655
drag, startPoint x: 836, startPoint y: 100, endPoint x: 800, endPoint y: 344, distance: 246.6
click at [836, 100] on span "Transcript" at bounding box center [842, 99] width 53 height 10
